Goal: Transaction & Acquisition: Purchase product/service

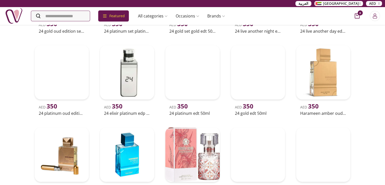
scroll to position [3019, 0]
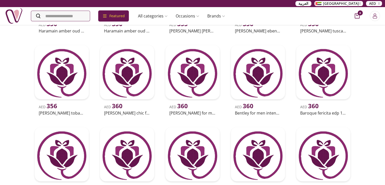
click at [73, 150] on img at bounding box center [62, 154] width 54 height 54
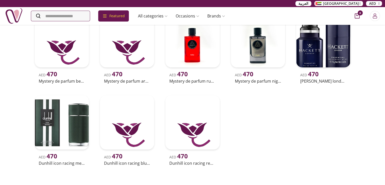
scroll to position [5809, 0]
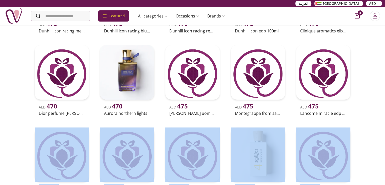
drag, startPoint x: 69, startPoint y: 149, endPoint x: 4, endPoint y: 133, distance: 67.1
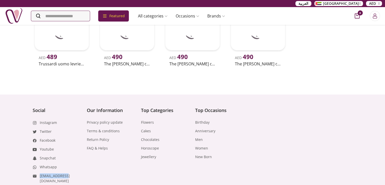
scroll to position [6383, 0]
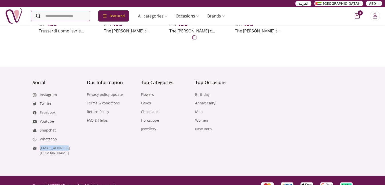
drag, startPoint x: 72, startPoint y: 146, endPoint x: 29, endPoint y: 148, distance: 42.6
click at [29, 148] on footer "Social Instagram Twitter Facebook Youtube Snapchat Whatsapp [EMAIL_ADDRESS][DOM…" at bounding box center [192, 130] width 385 height 129
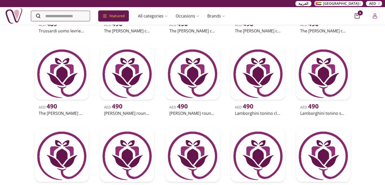
copy link "[EMAIL_ADDRESS][DOMAIN_NAME]"
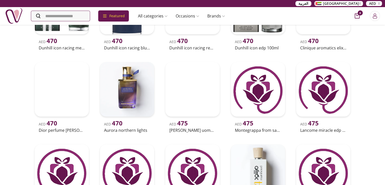
scroll to position [0, 0]
